Goal: Find contact information: Find contact information

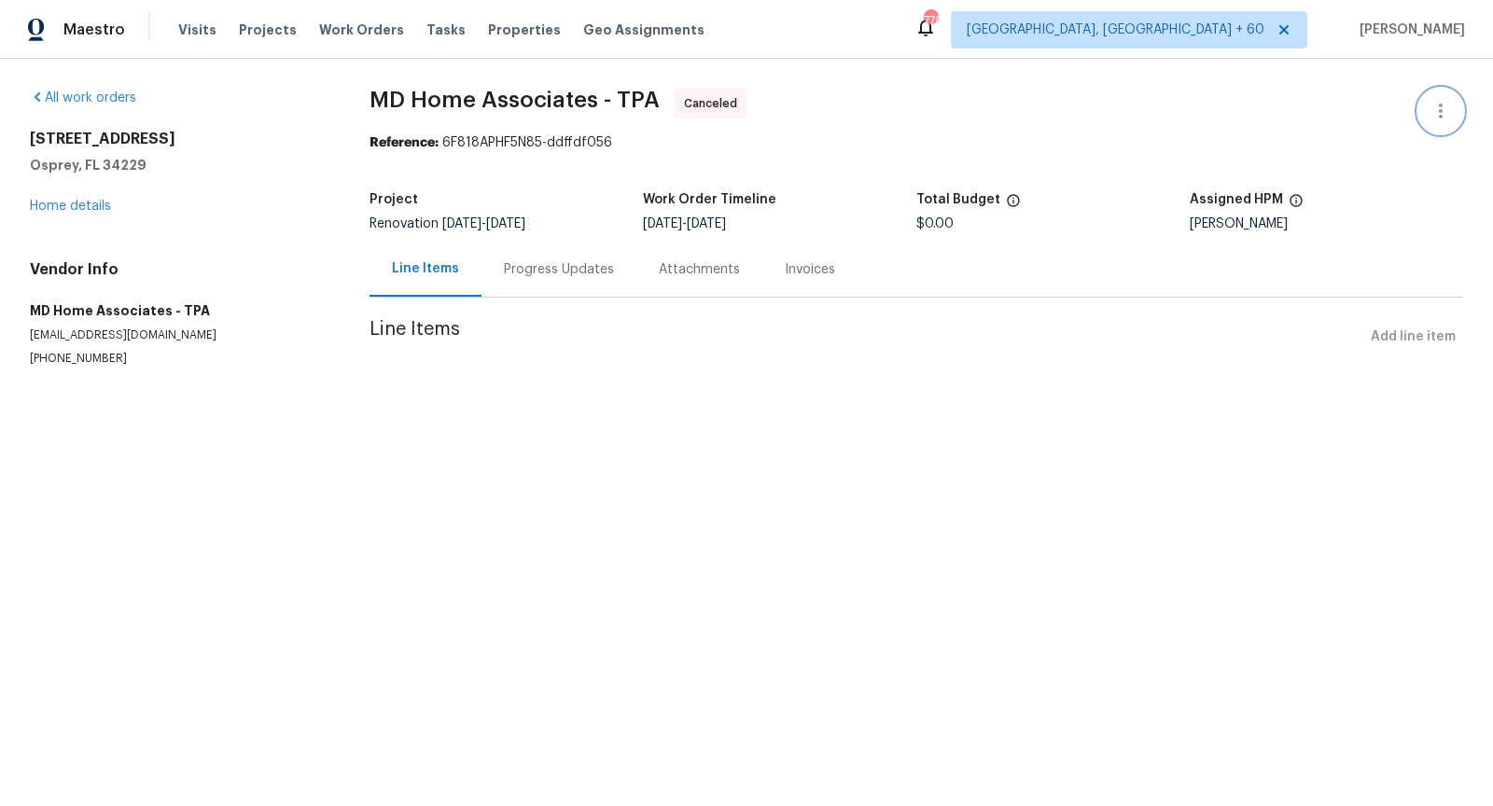
click at [1445, 105] on icon "button" at bounding box center [1441, 111] width 22 height 22
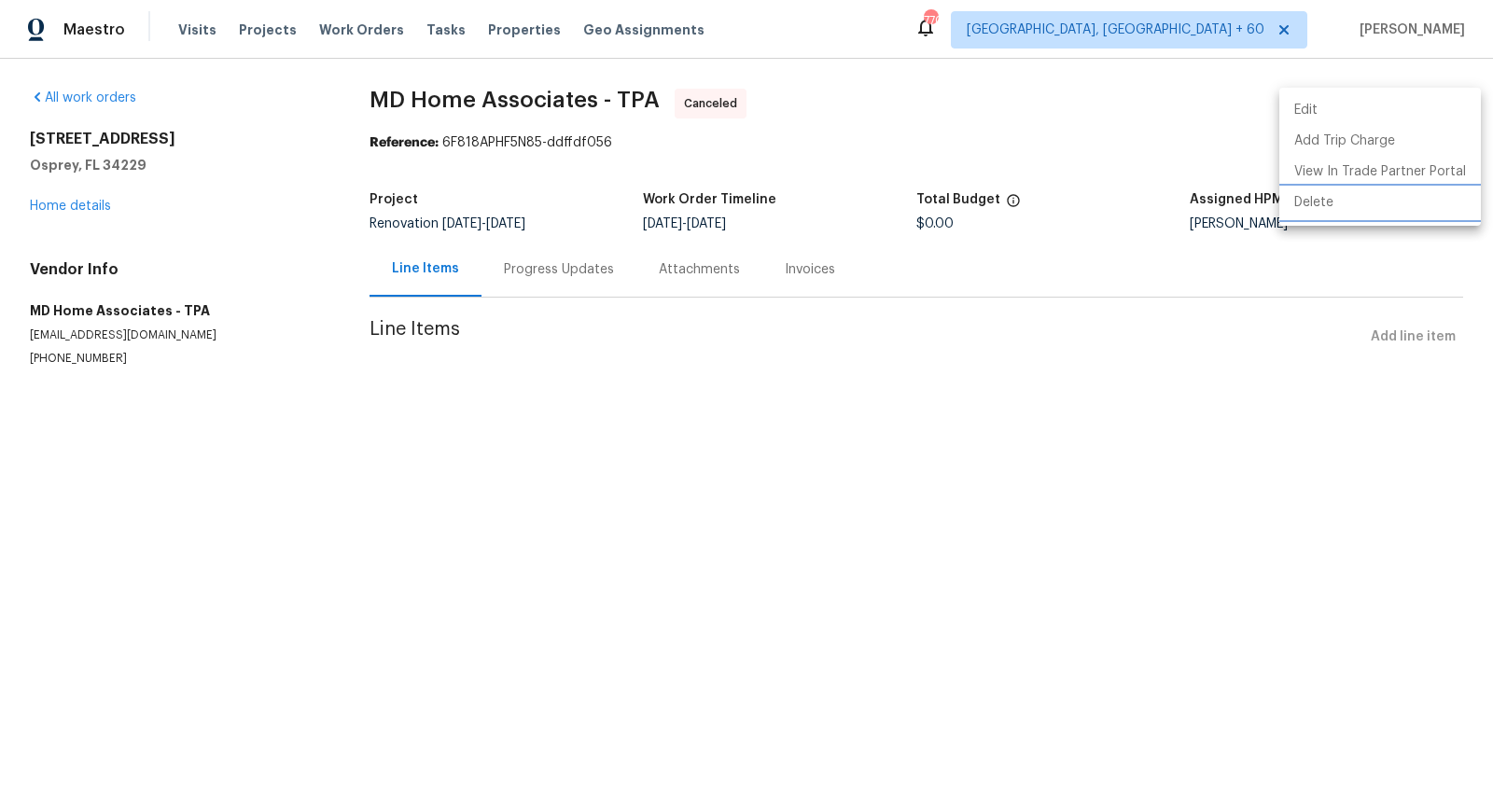
click at [1308, 201] on li "Delete" at bounding box center [1381, 203] width 202 height 31
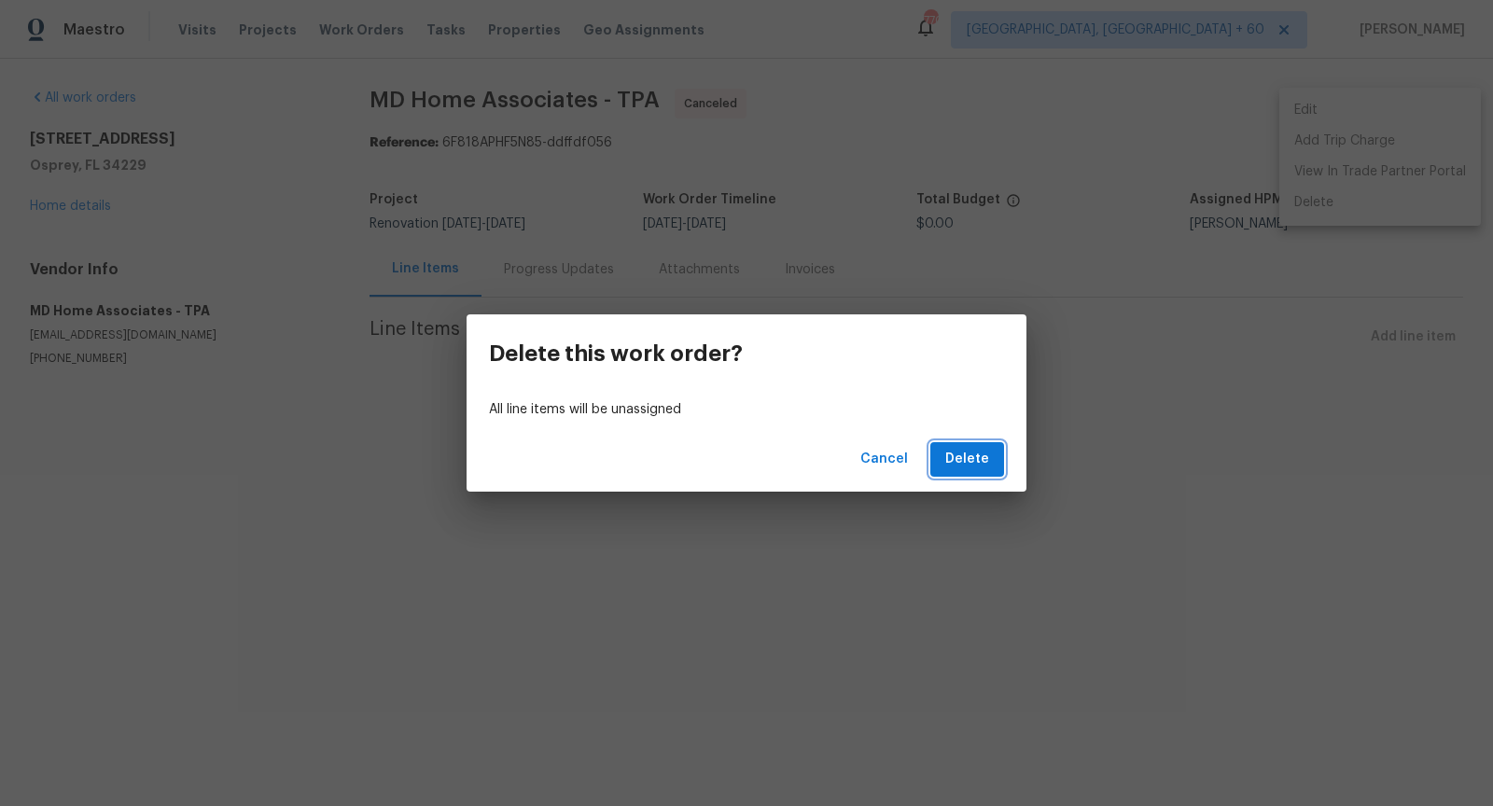
click at [971, 463] on span "Delete" at bounding box center [968, 459] width 44 height 23
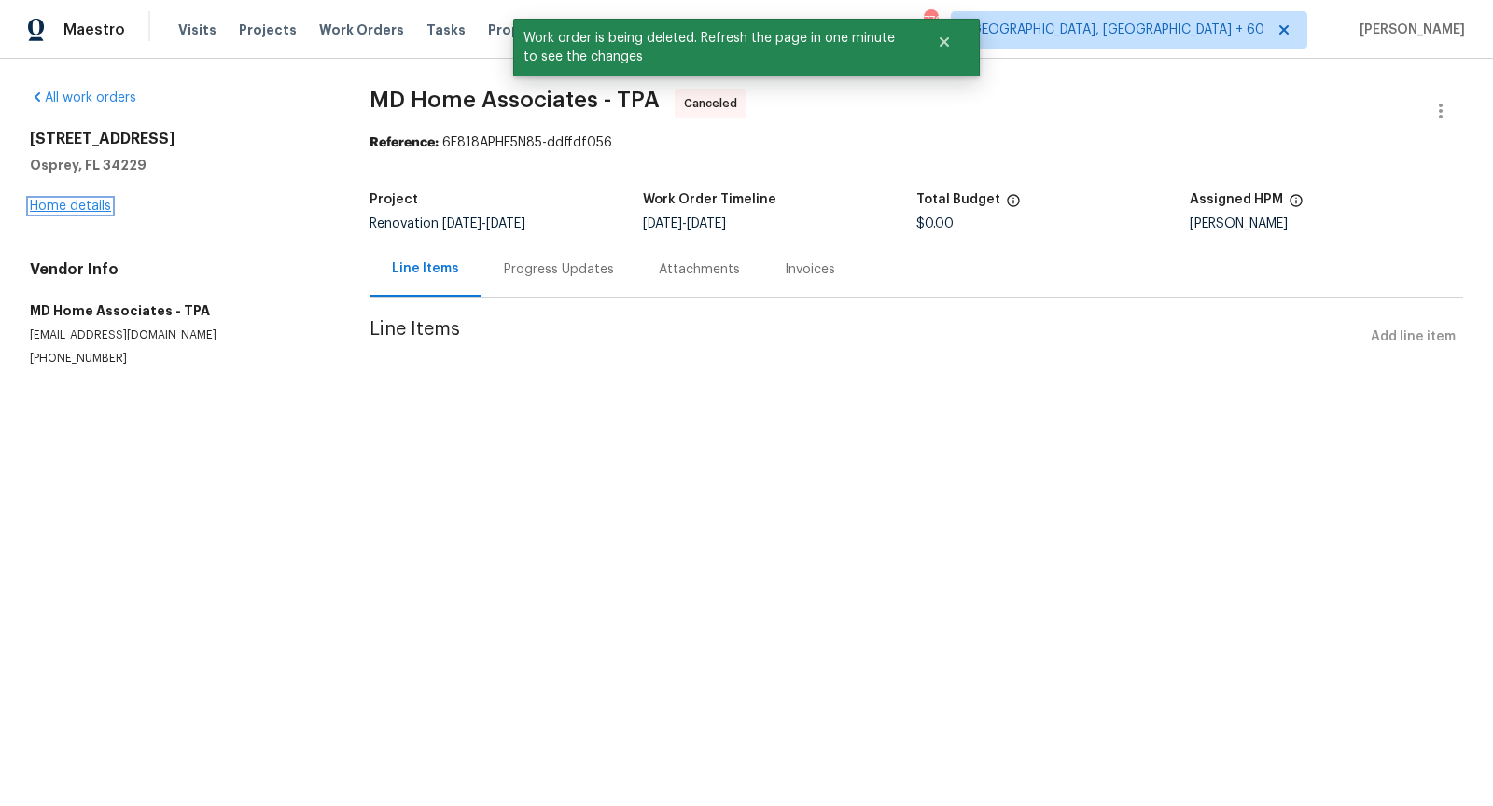
click at [85, 207] on link "Home details" at bounding box center [70, 206] width 81 height 13
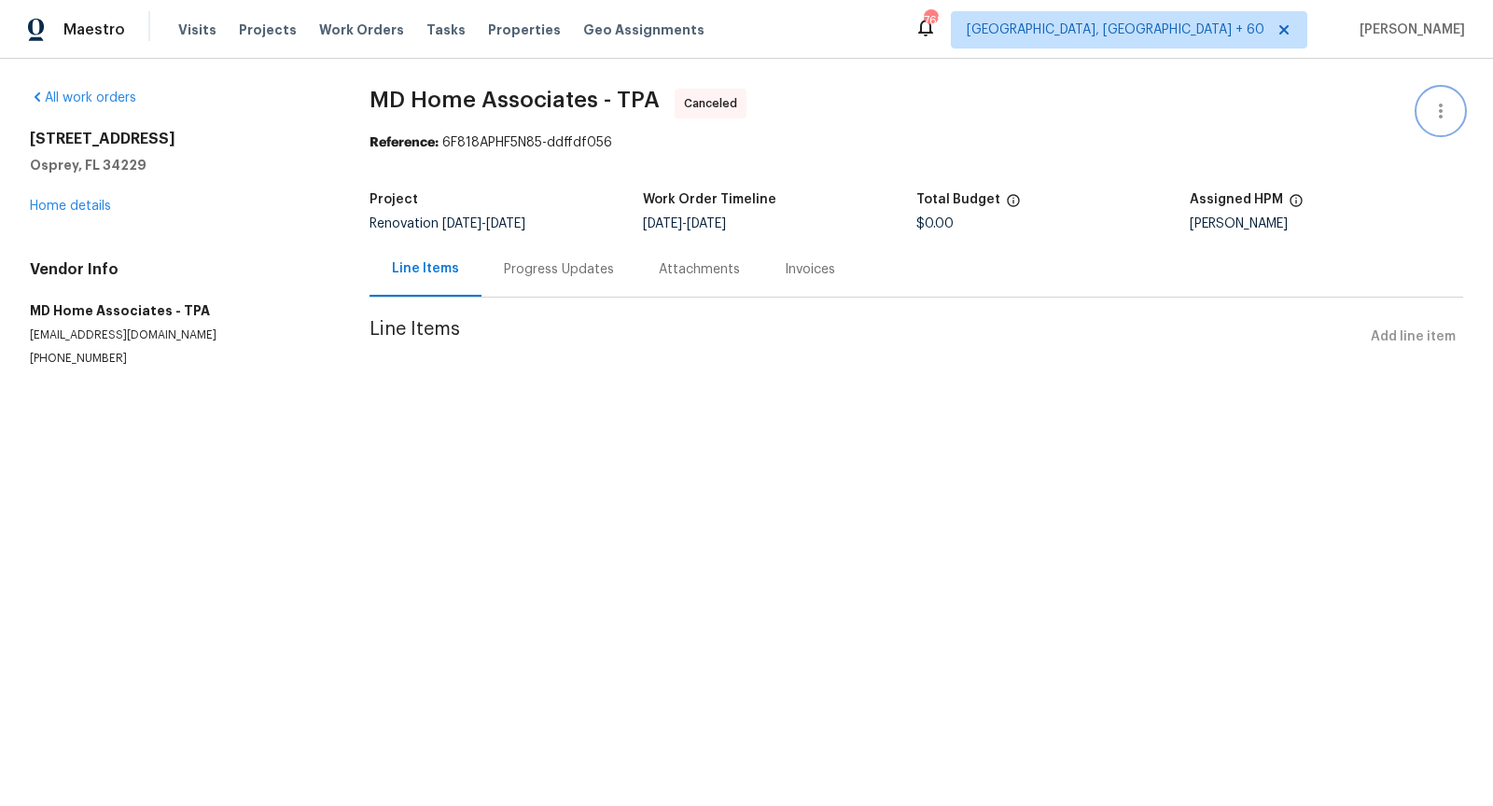
click at [1450, 113] on icon "button" at bounding box center [1441, 111] width 22 height 22
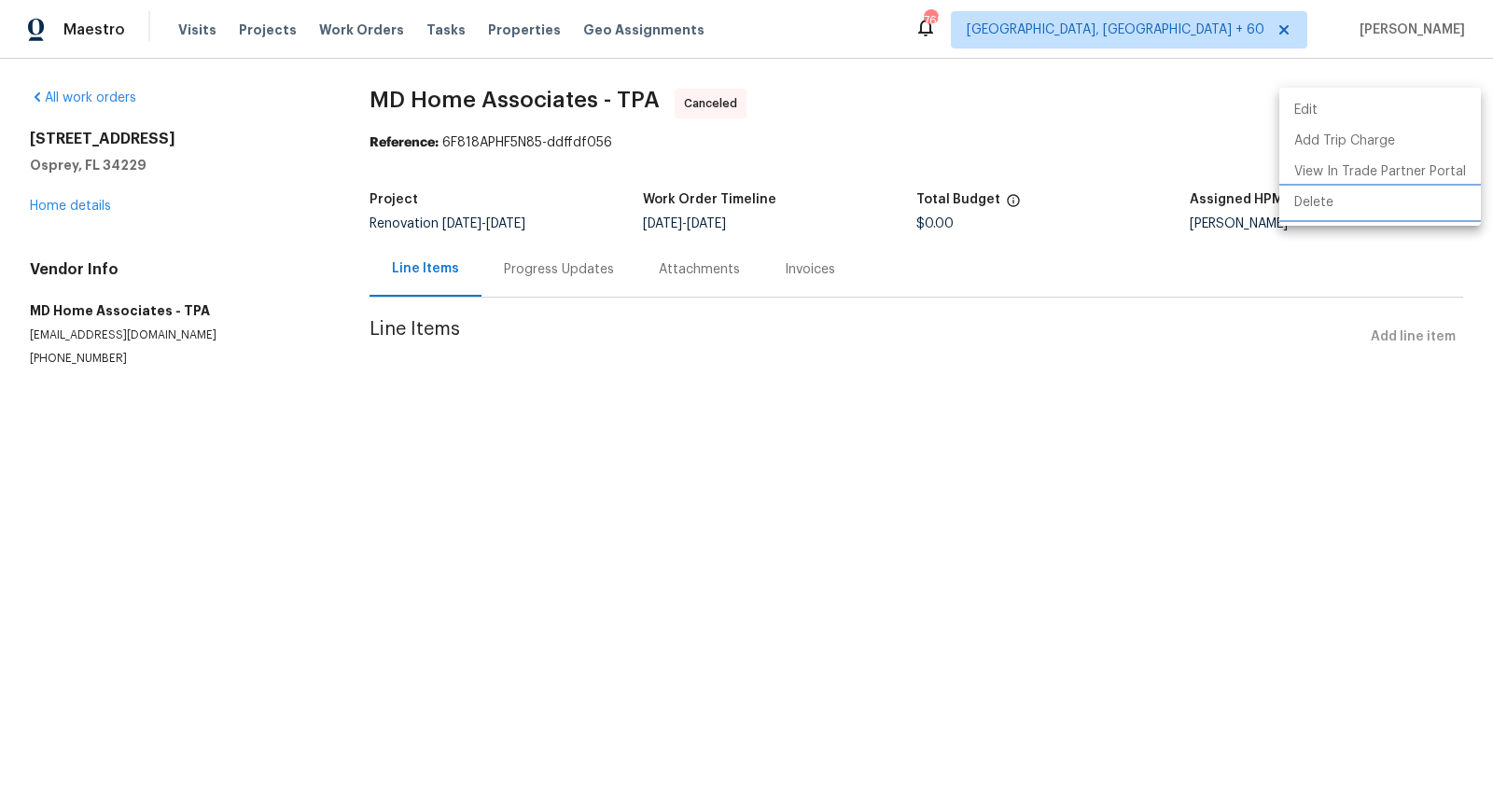
click at [1323, 200] on li "Delete" at bounding box center [1381, 203] width 202 height 31
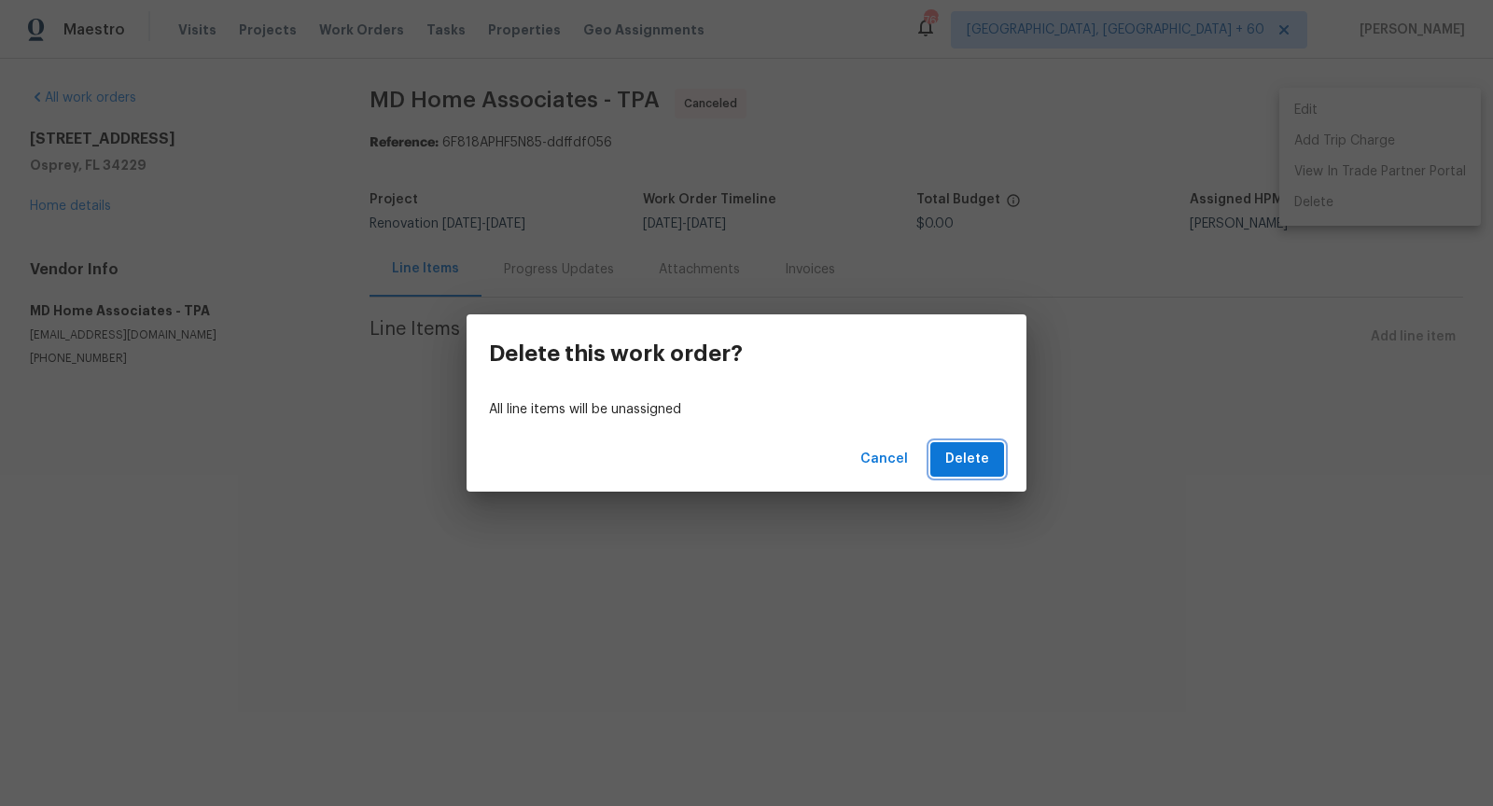
click at [952, 458] on span "Delete" at bounding box center [968, 459] width 44 height 23
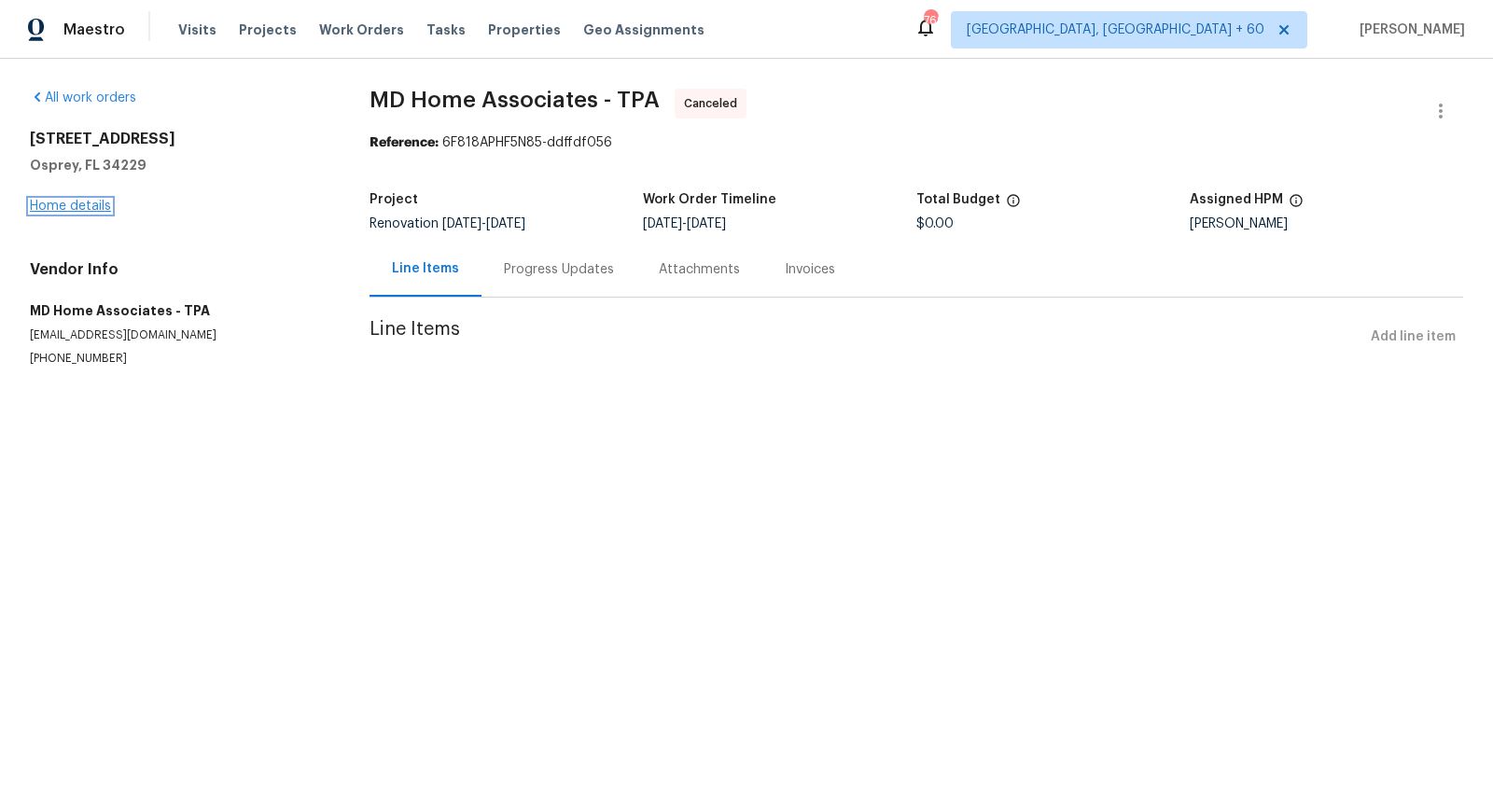
click at [75, 207] on link "Home details" at bounding box center [70, 206] width 81 height 13
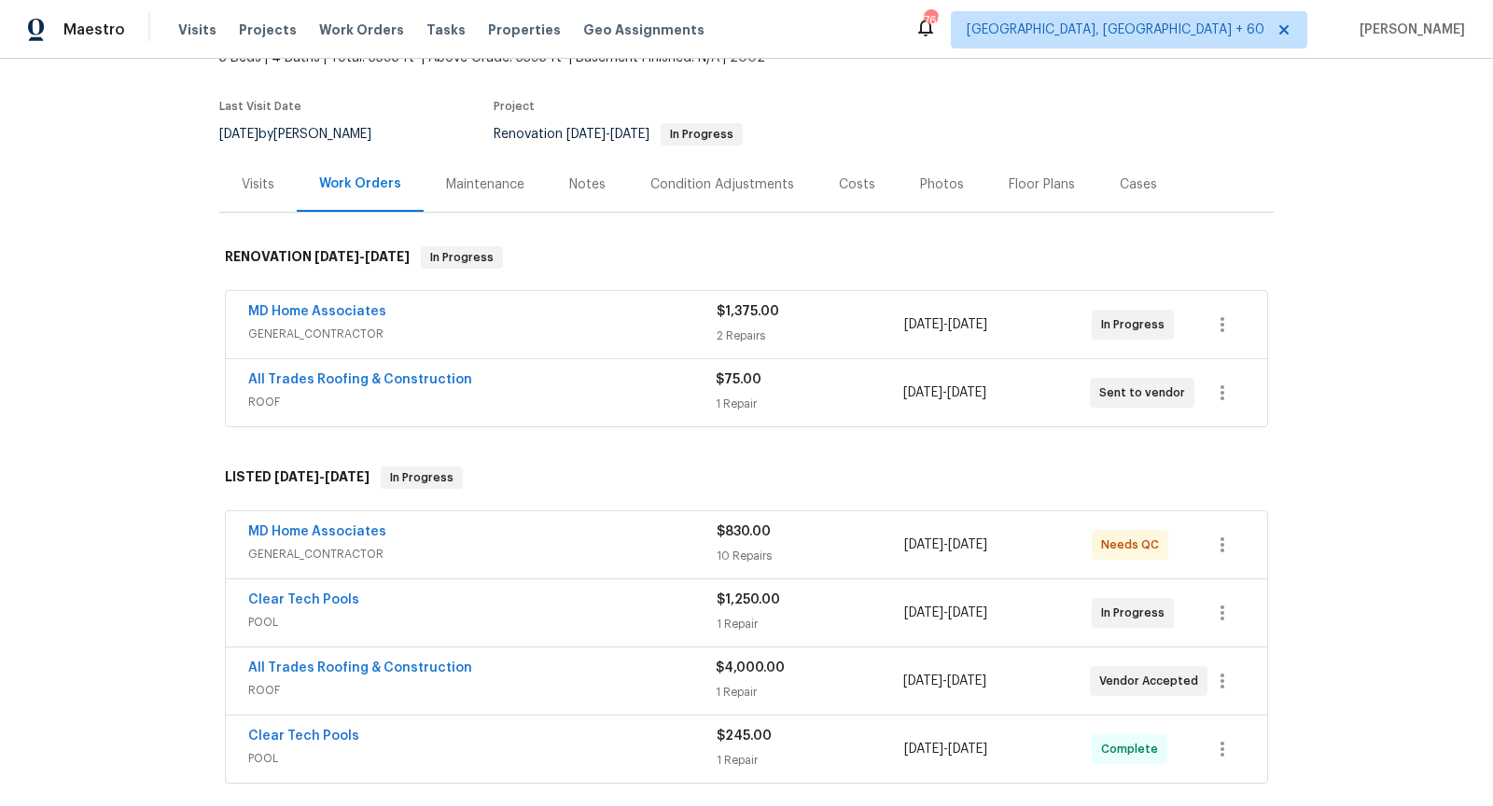
scroll to position [125, 0]
click at [442, 337] on span "GENERAL_CONTRACTOR" at bounding box center [482, 335] width 469 height 19
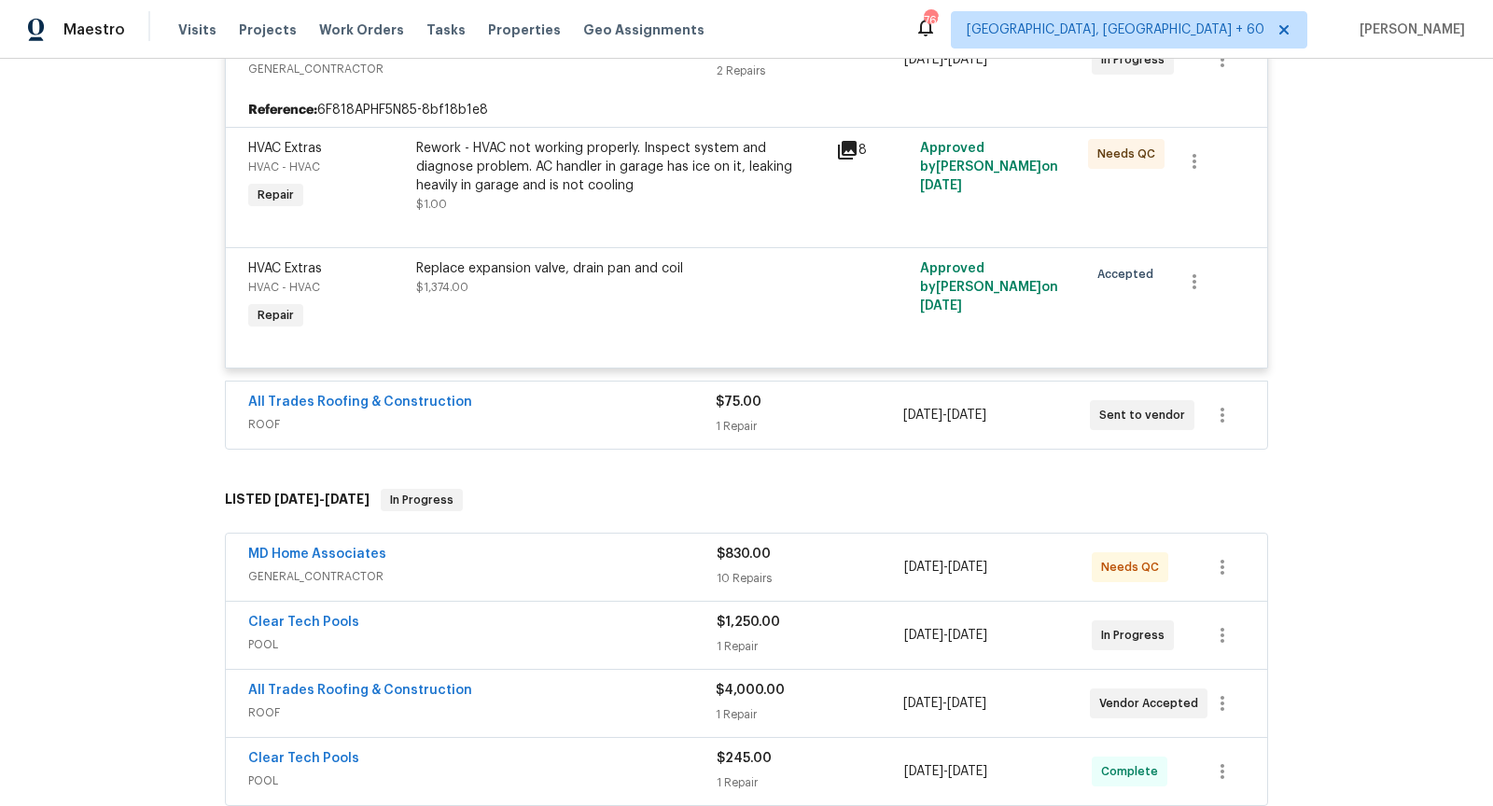
scroll to position [448, 0]
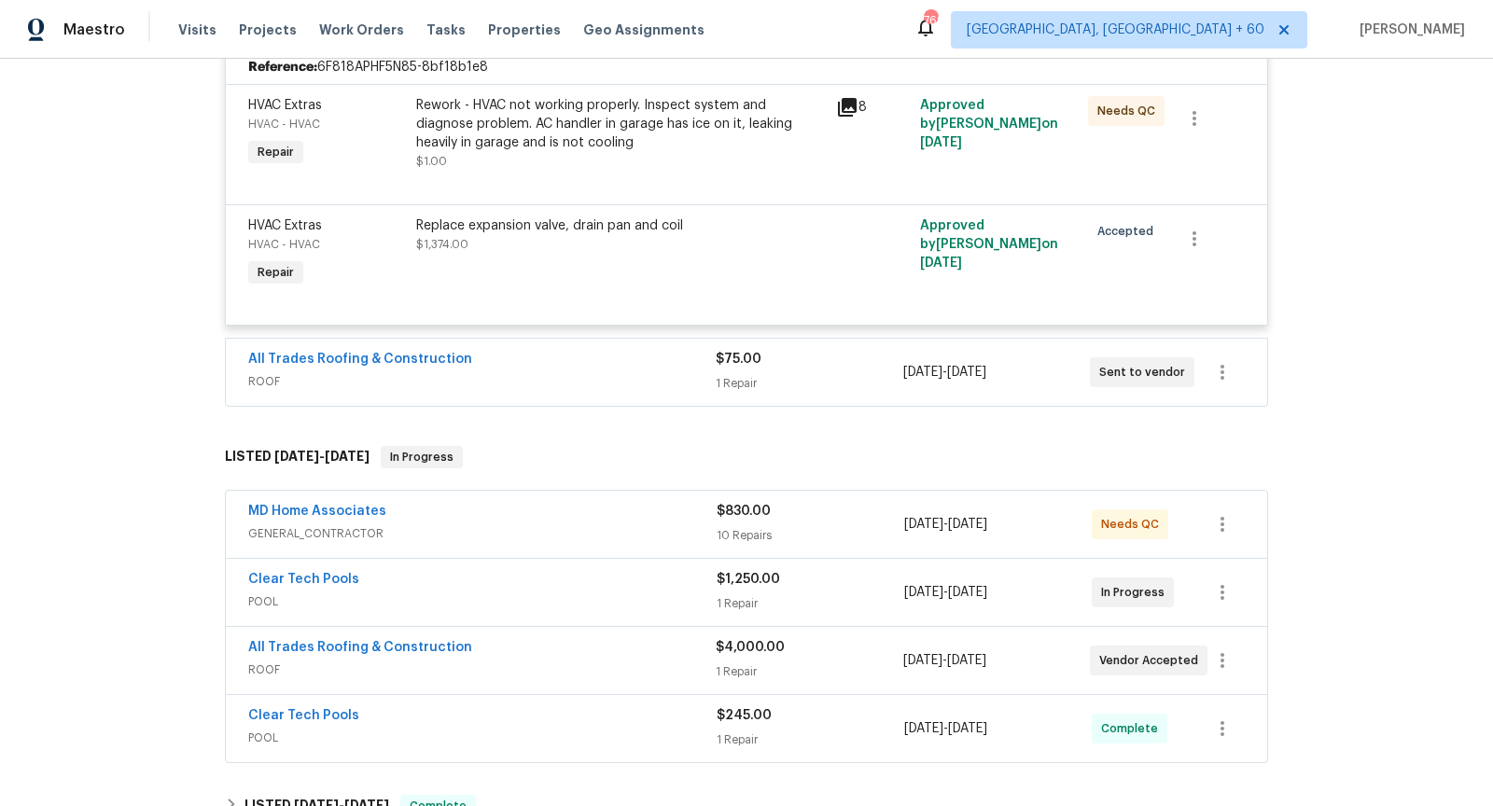
click at [526, 366] on div "All Trades Roofing & Construction" at bounding box center [482, 361] width 468 height 22
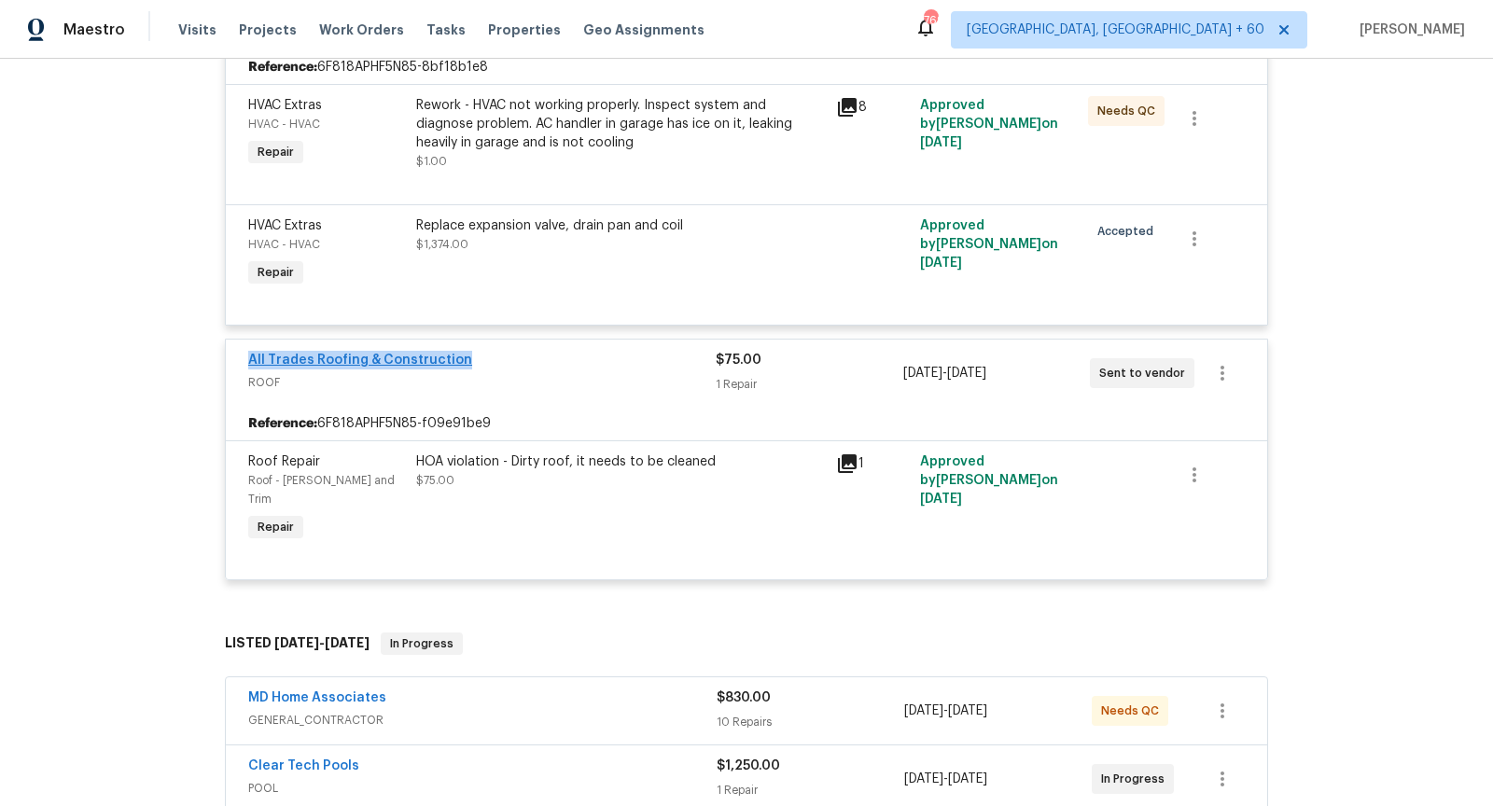
drag, startPoint x: 468, startPoint y: 359, endPoint x: 249, endPoint y: 361, distance: 218.4
click at [249, 361] on div "All Trades Roofing & Construction" at bounding box center [482, 362] width 468 height 22
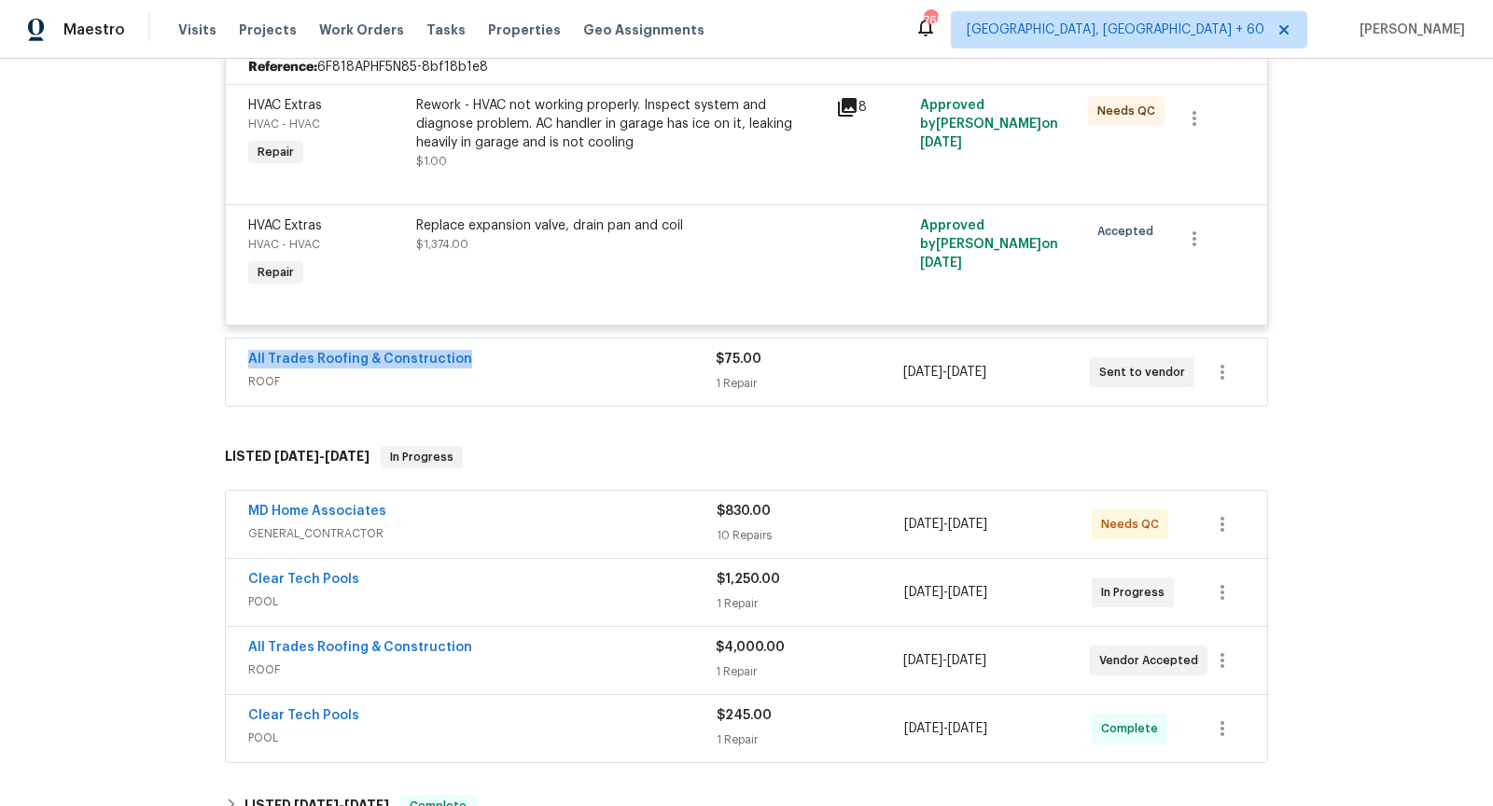
copy link "All Trades Roofing & Construction"
